Goal: Task Accomplishment & Management: Manage account settings

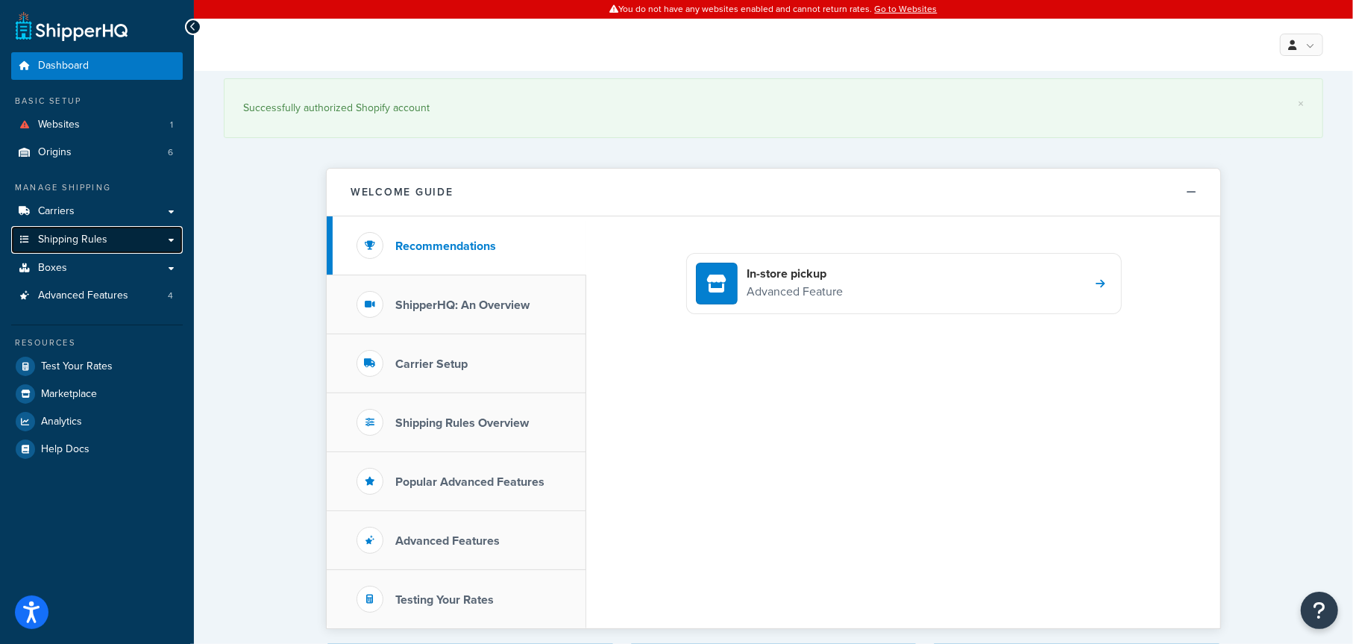
click at [90, 233] on span "Shipping Rules" at bounding box center [72, 239] width 69 height 13
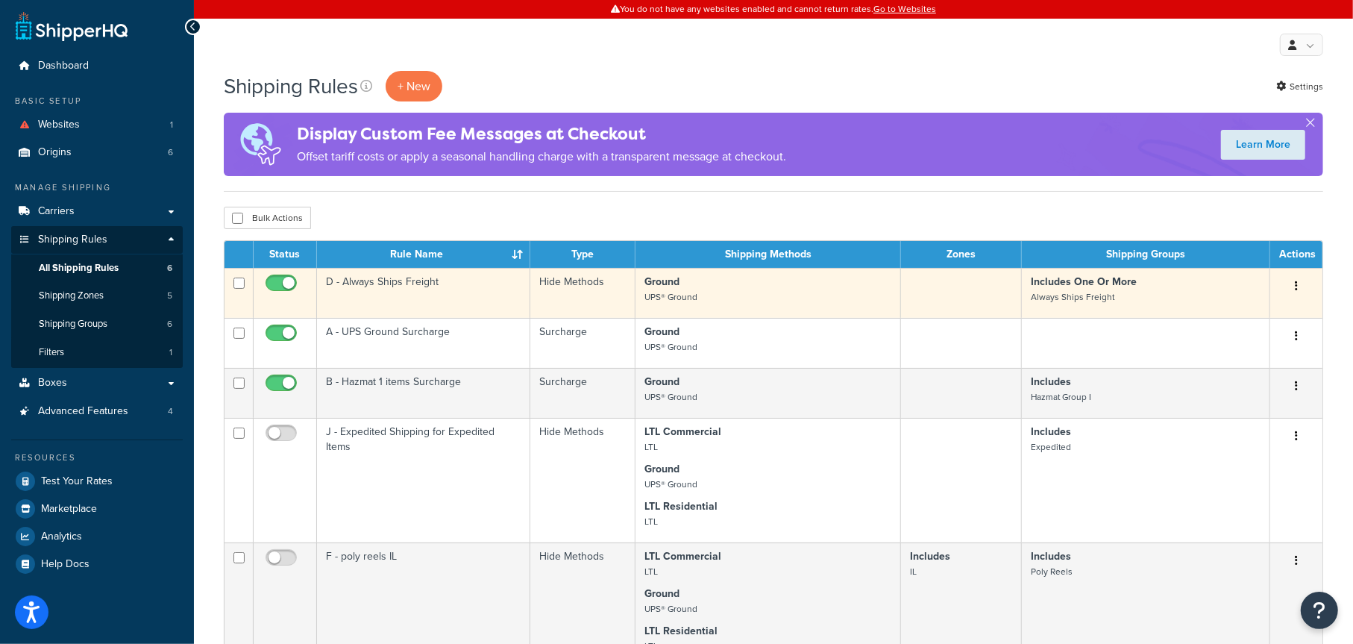
click at [394, 286] on td "D - Always Ships Freight" at bounding box center [423, 293] width 213 height 50
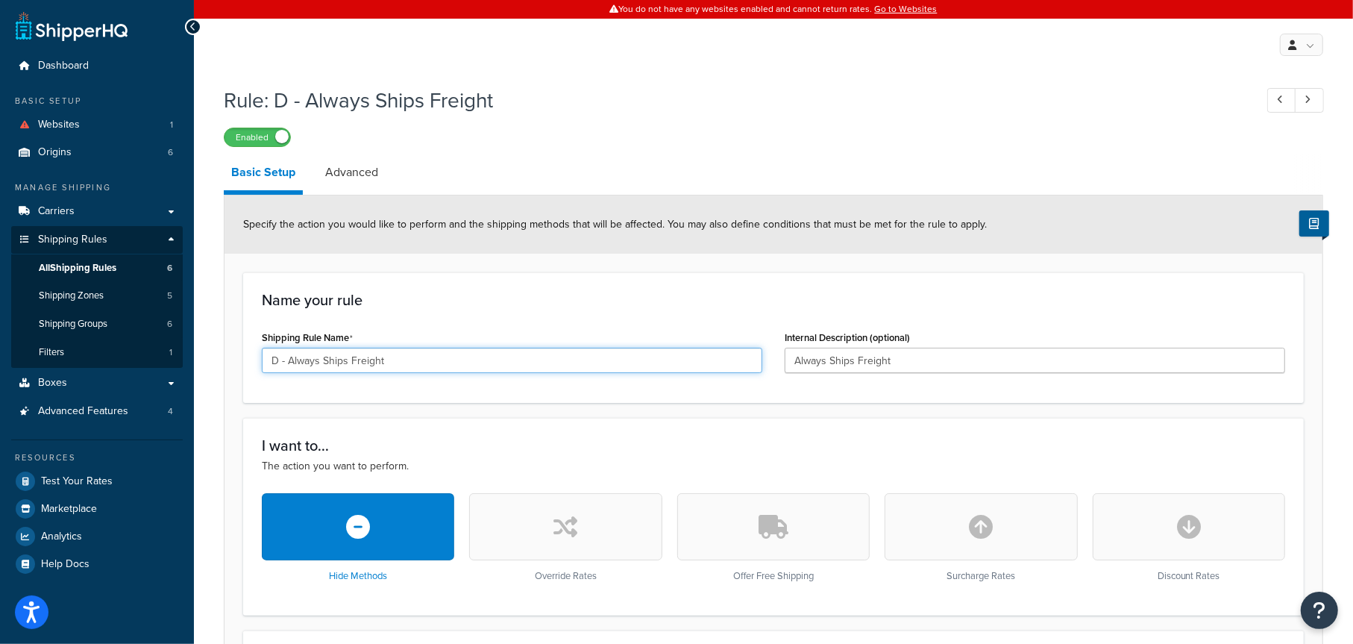
drag, startPoint x: 289, startPoint y: 359, endPoint x: 388, endPoint y: 360, distance: 99.2
click at [388, 360] on input "D - Always Ships Freight" at bounding box center [512, 360] width 500 height 25
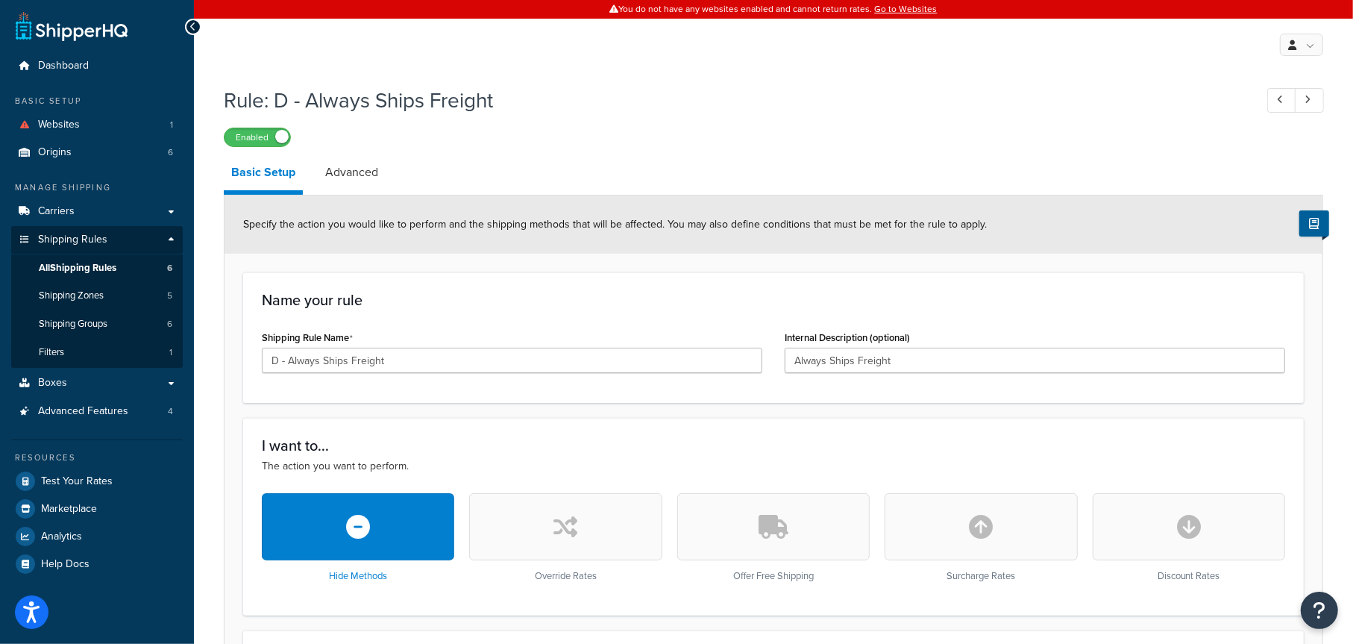
click at [444, 322] on div "Name your rule Shipping Rule Name D - Always Ships Freight Internal Description…" at bounding box center [773, 337] width 1060 height 131
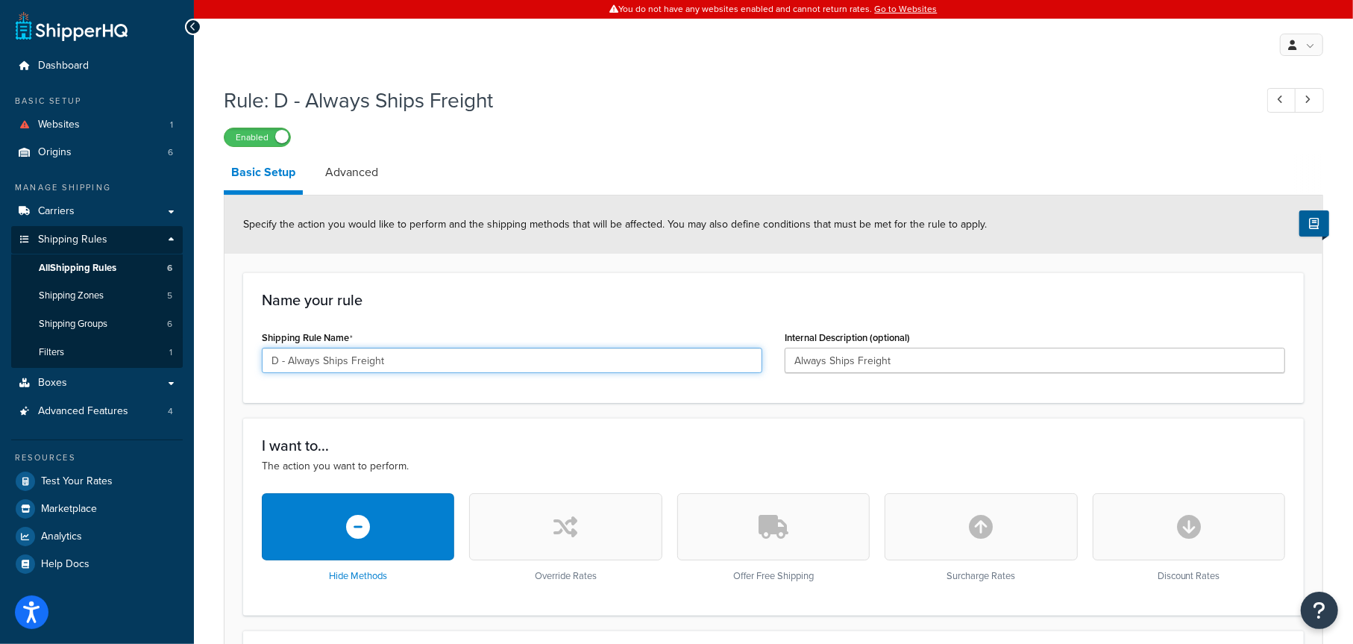
drag, startPoint x: 289, startPoint y: 359, endPoint x: 225, endPoint y: 357, distance: 63.4
drag, startPoint x: 371, startPoint y: 361, endPoint x: 219, endPoint y: 359, distance: 152.1
type input "Always Ships Freight"
